Goal: Information Seeking & Learning: Learn about a topic

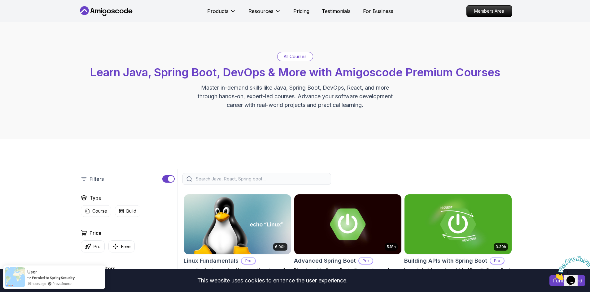
click at [295, 13] on p "Pricing" at bounding box center [301, 10] width 16 height 7
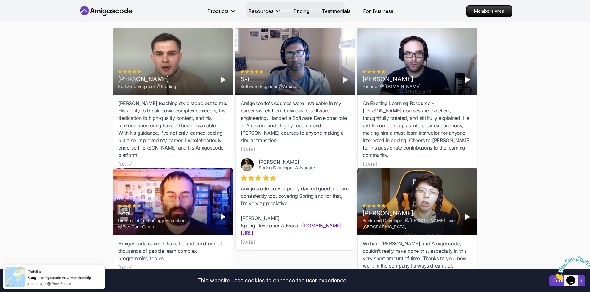
scroll to position [1882, 0]
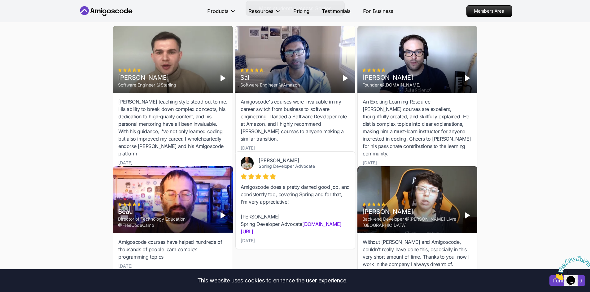
click at [391, 239] on div "Without [PERSON_NAME] and Amigoscode, I couldn't really have done this, especia…" at bounding box center [416, 254] width 109 height 30
click at [389, 239] on div "Without [PERSON_NAME] and Amigoscode, I couldn't really have done this, especia…" at bounding box center [416, 254] width 109 height 30
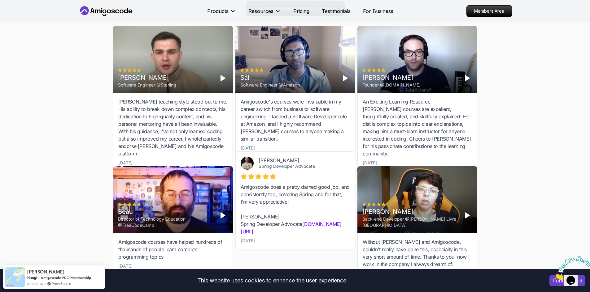
click at [24, 171] on div "Students Success Discover How Our Students Succeed See how our students are ach…" at bounding box center [295, 118] width 590 height 394
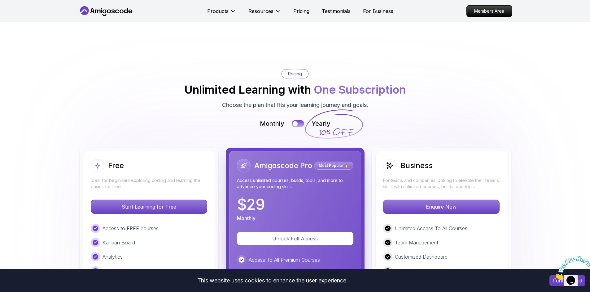
scroll to position [1325, 0]
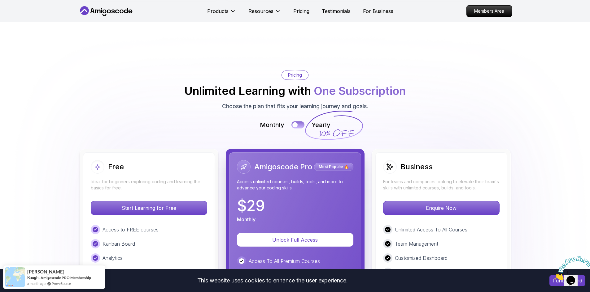
click at [300, 122] on button at bounding box center [297, 125] width 13 height 7
click at [300, 123] on div at bounding box center [300, 125] width 5 height 5
click at [300, 122] on button at bounding box center [297, 125] width 13 height 7
click at [300, 123] on div at bounding box center [300, 125] width 5 height 5
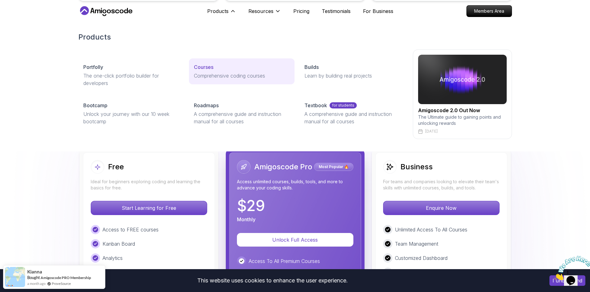
click at [203, 77] on p "Comprehensive coding courses" at bounding box center [242, 75] width 96 height 7
